Goal: Use online tool/utility: Utilize a website feature to perform a specific function

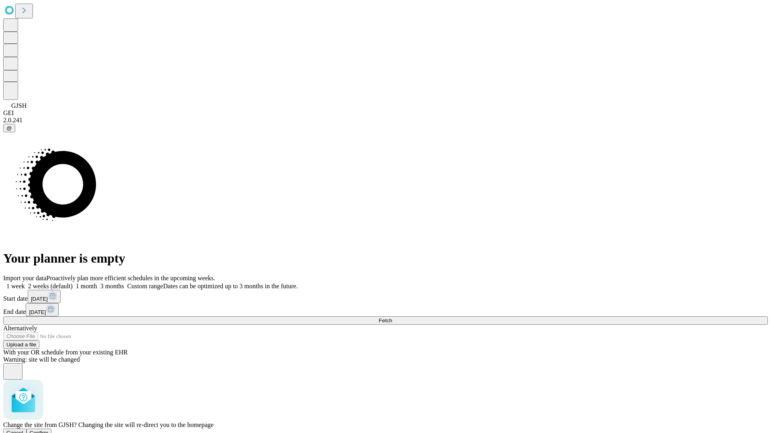
click at [49, 430] on span "Confirm" at bounding box center [39, 433] width 19 height 6
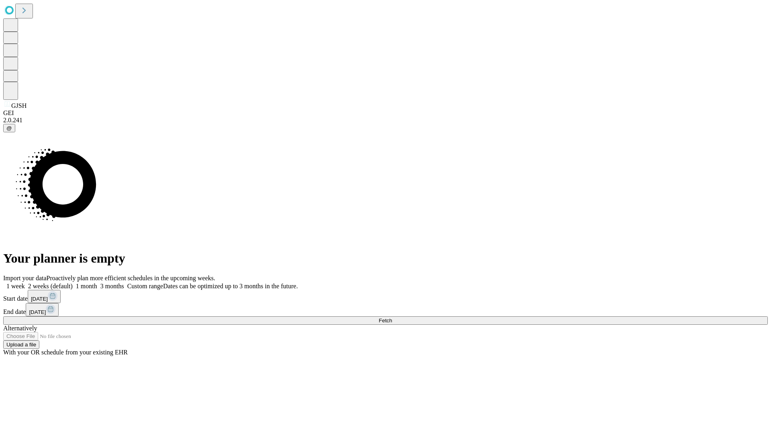
click at [97, 283] on label "1 month" at bounding box center [85, 286] width 24 height 7
click at [392, 318] on span "Fetch" at bounding box center [384, 321] width 13 height 6
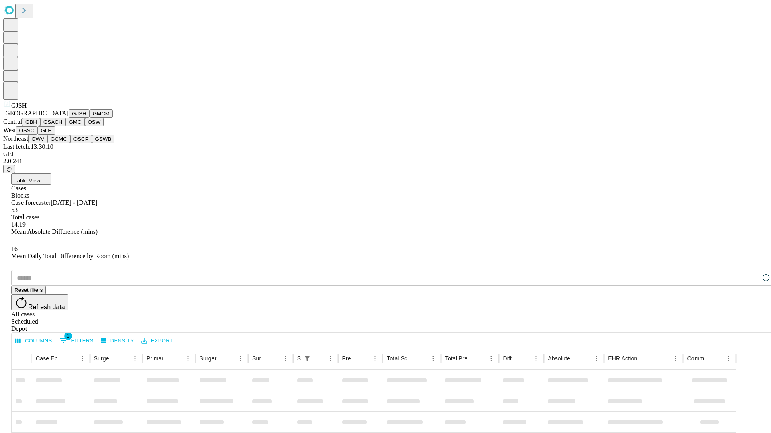
click at [89, 118] on button "GMCM" at bounding box center [100, 114] width 23 height 8
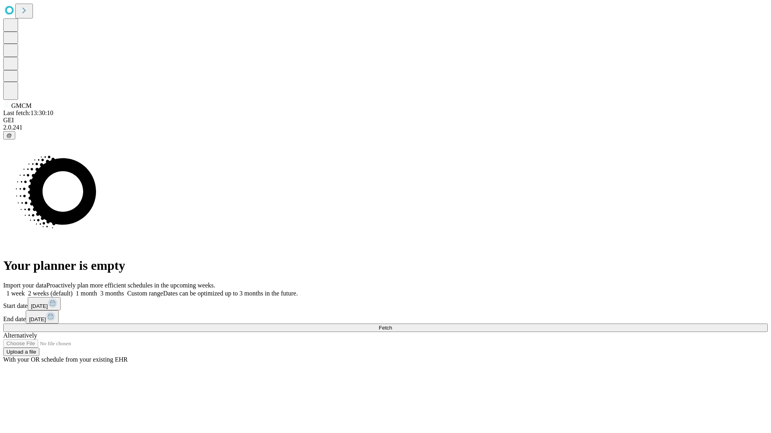
click at [97, 290] on label "1 month" at bounding box center [85, 293] width 24 height 7
click at [392, 325] on span "Fetch" at bounding box center [384, 328] width 13 height 6
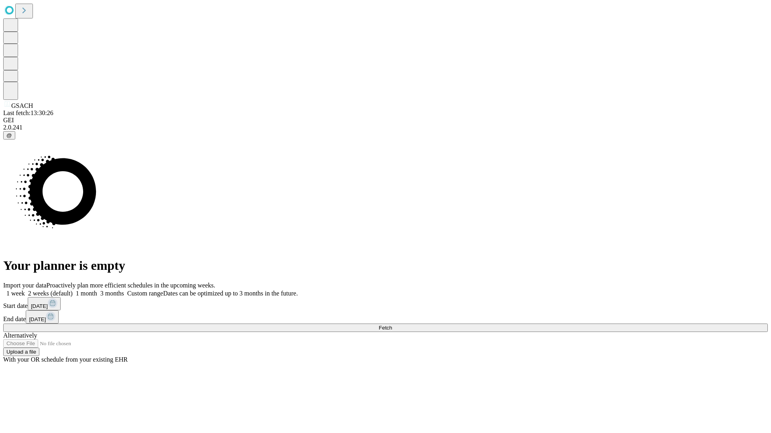
click at [97, 290] on label "1 month" at bounding box center [85, 293] width 24 height 7
click at [392, 325] on span "Fetch" at bounding box center [384, 328] width 13 height 6
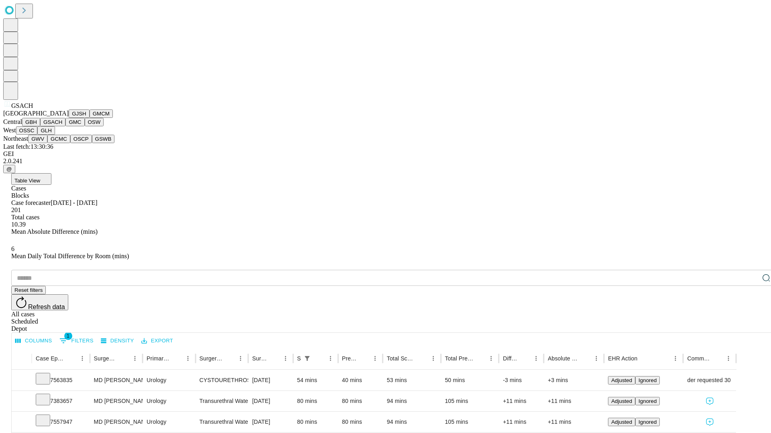
click at [65, 126] on button "GMC" at bounding box center [74, 122] width 19 height 8
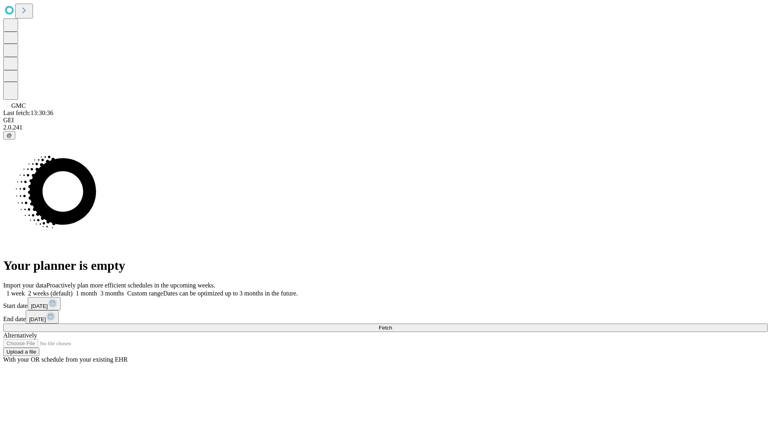
click at [392, 325] on span "Fetch" at bounding box center [384, 328] width 13 height 6
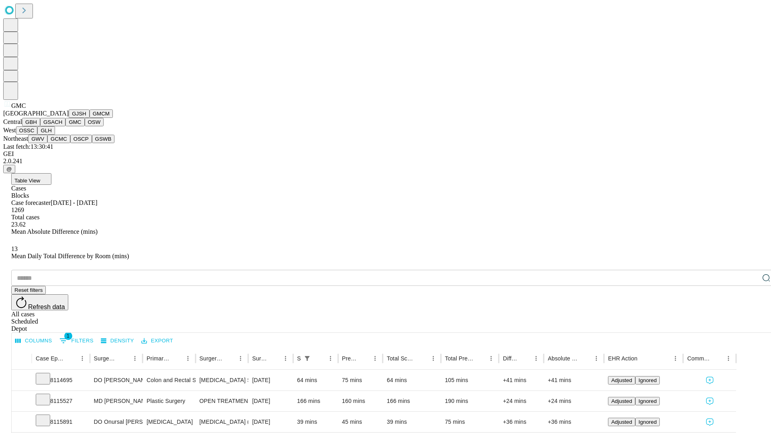
click at [85, 126] on button "OSW" at bounding box center [94, 122] width 19 height 8
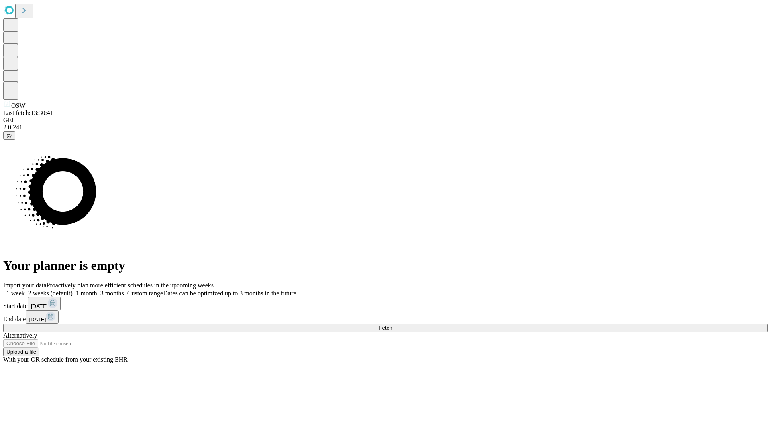
click at [97, 290] on label "1 month" at bounding box center [85, 293] width 24 height 7
click at [392, 325] on span "Fetch" at bounding box center [384, 328] width 13 height 6
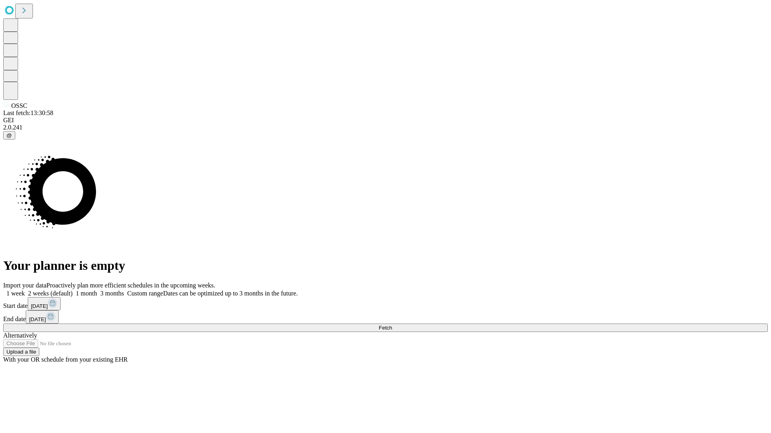
click at [97, 290] on label "1 month" at bounding box center [85, 293] width 24 height 7
click at [392, 325] on span "Fetch" at bounding box center [384, 328] width 13 height 6
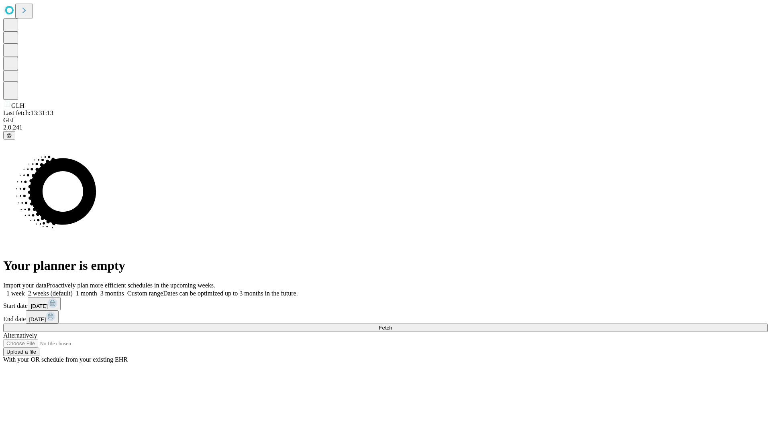
click at [97, 290] on label "1 month" at bounding box center [85, 293] width 24 height 7
click at [392, 325] on span "Fetch" at bounding box center [384, 328] width 13 height 6
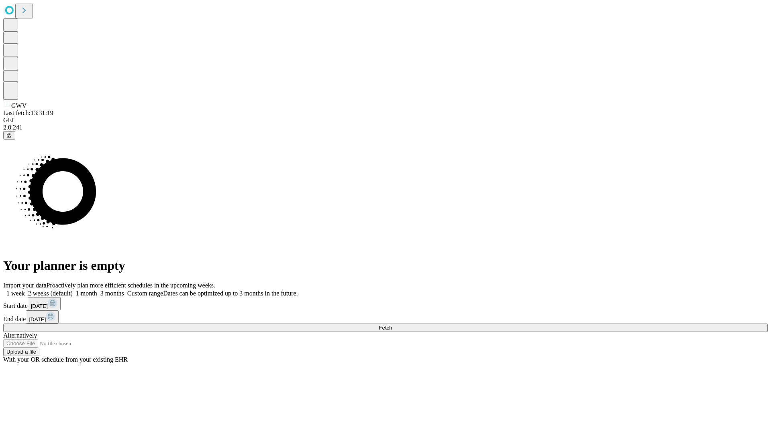
click at [97, 290] on label "1 month" at bounding box center [85, 293] width 24 height 7
click at [392, 325] on span "Fetch" at bounding box center [384, 328] width 13 height 6
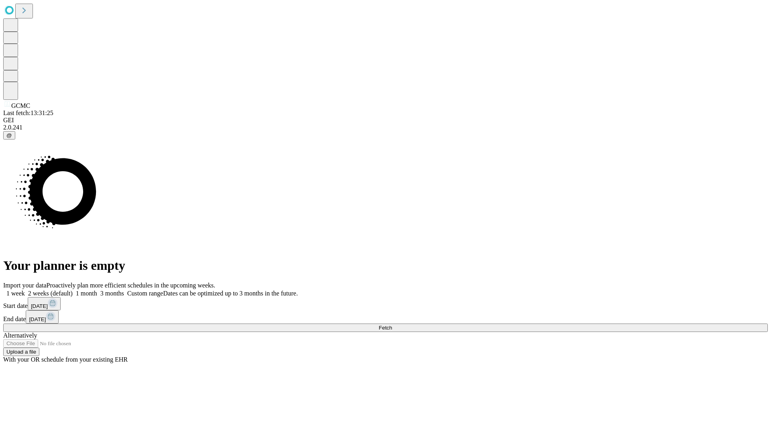
click at [97, 290] on label "1 month" at bounding box center [85, 293] width 24 height 7
click at [392, 325] on span "Fetch" at bounding box center [384, 328] width 13 height 6
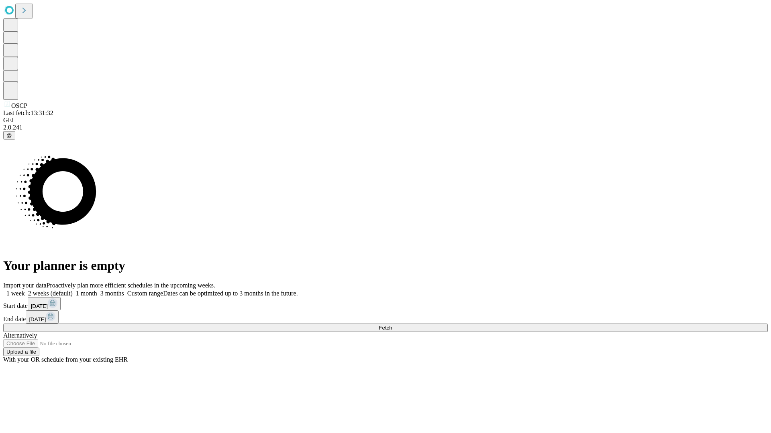
click at [392, 325] on span "Fetch" at bounding box center [384, 328] width 13 height 6
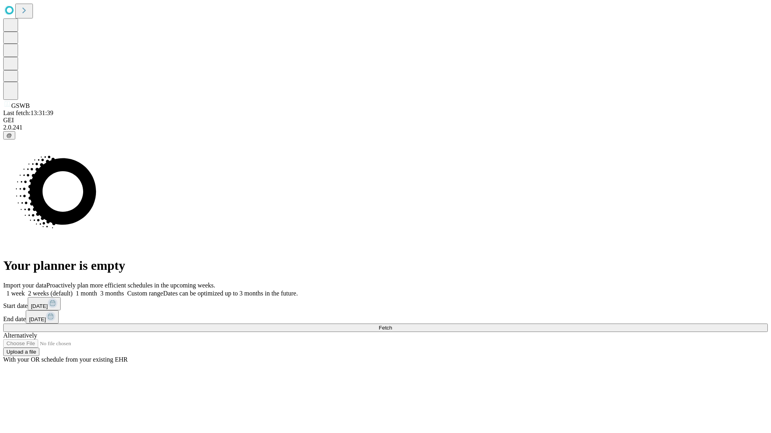
click at [97, 290] on label "1 month" at bounding box center [85, 293] width 24 height 7
click at [392, 325] on span "Fetch" at bounding box center [384, 328] width 13 height 6
